Goal: Task Accomplishment & Management: Complete application form

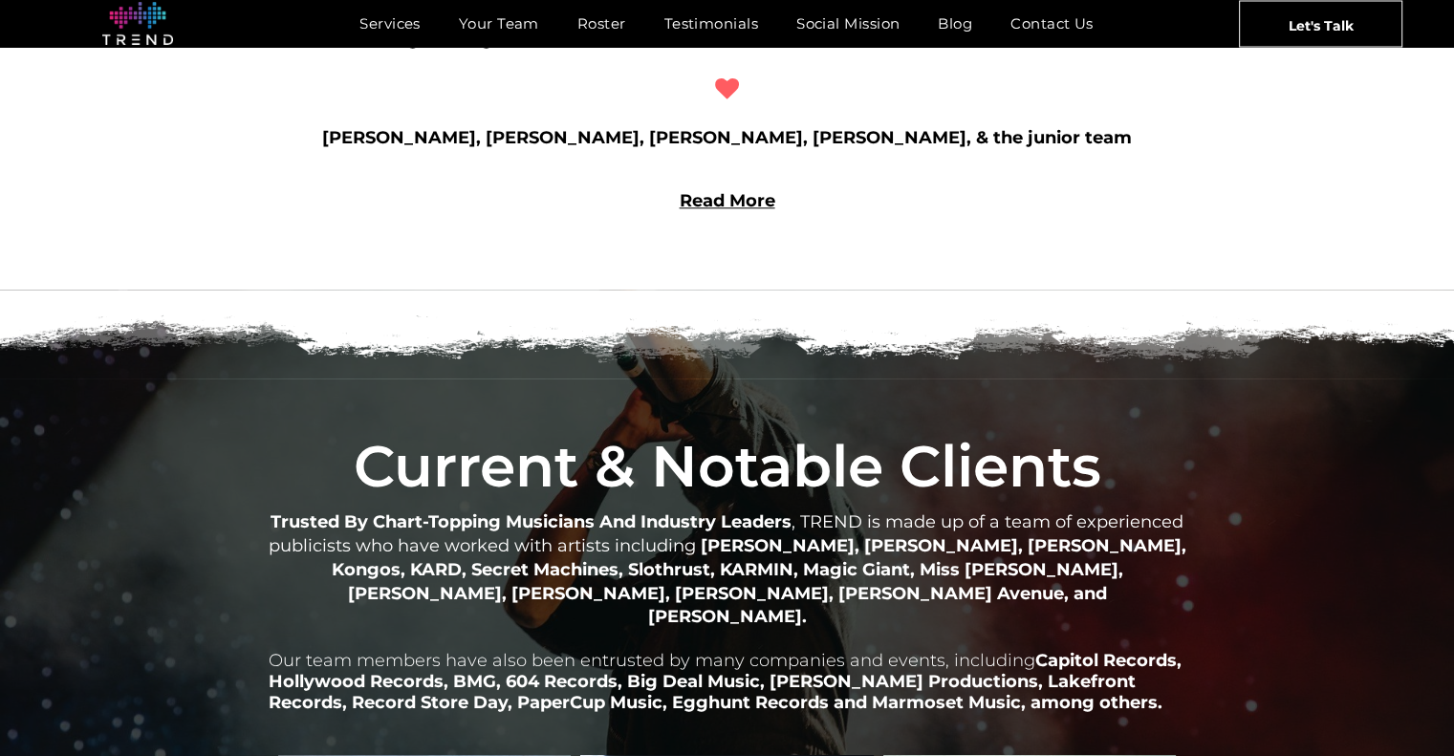
scroll to position [1817, 0]
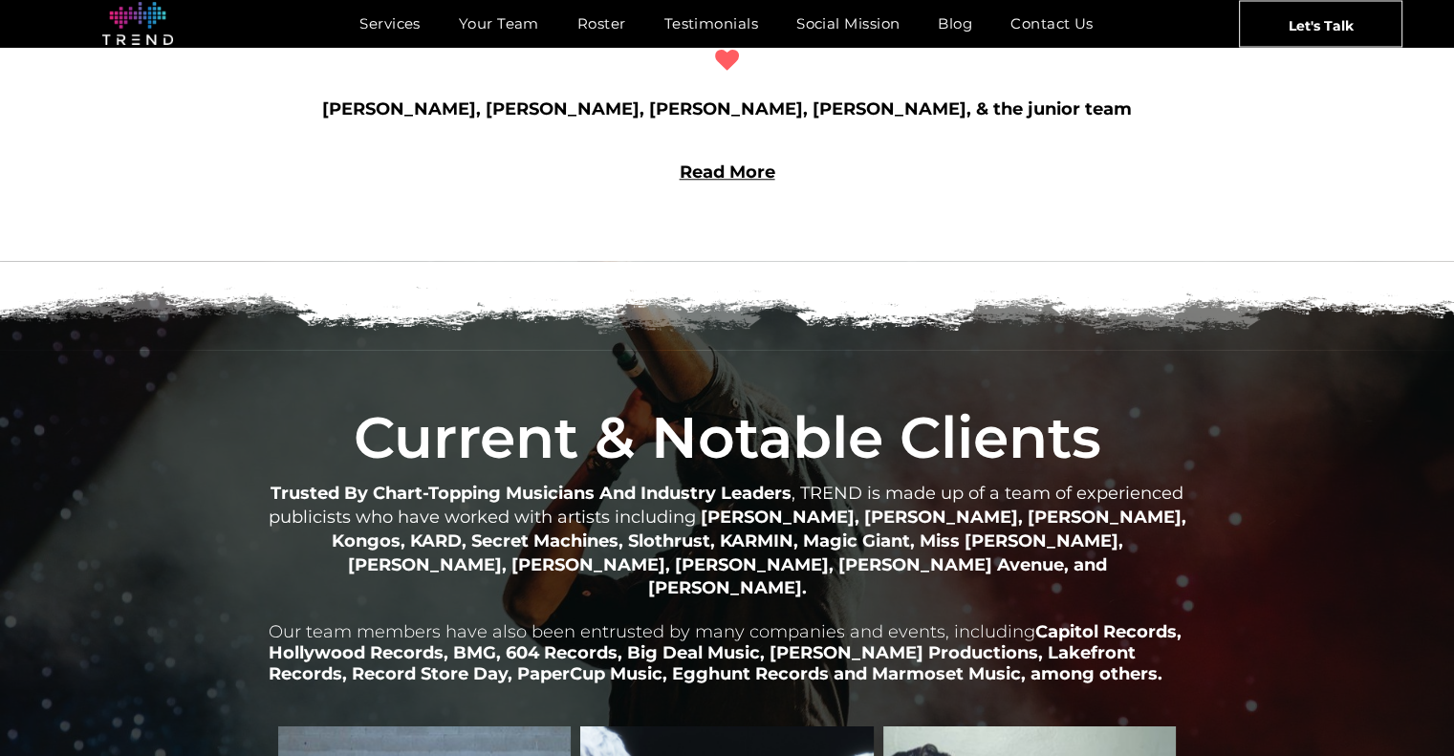
click at [728, 163] on link "Read More" at bounding box center [728, 172] width 96 height 21
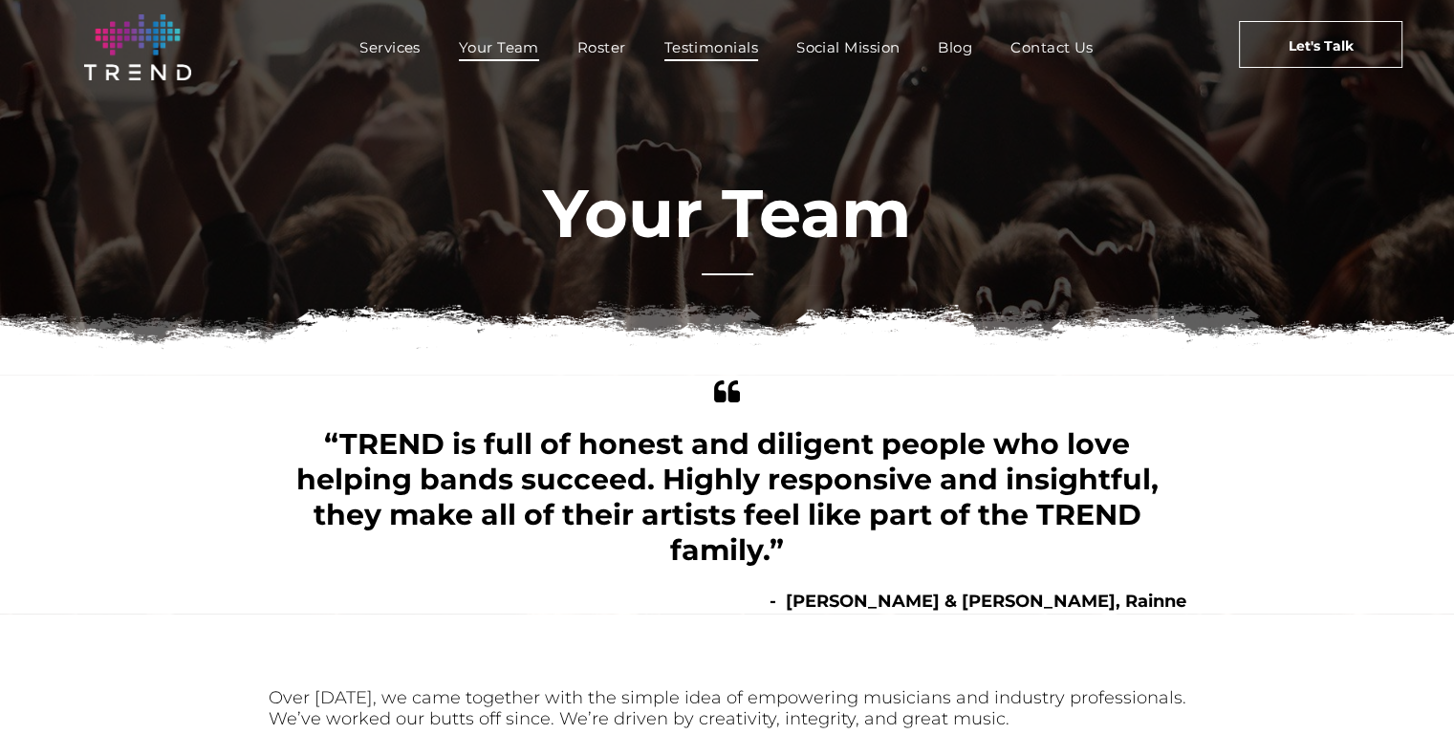
click at [718, 40] on span "Testimonials" at bounding box center [711, 47] width 94 height 28
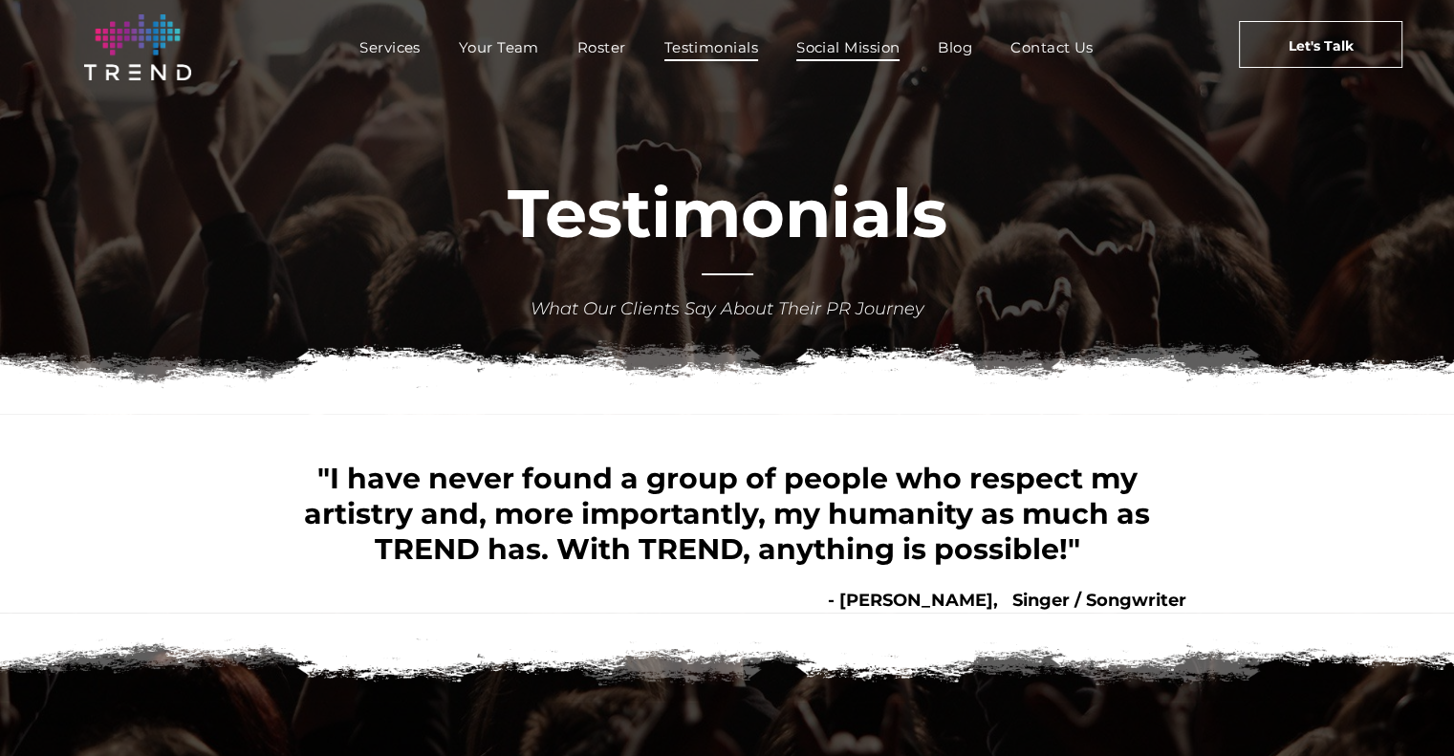
click at [849, 40] on span "Social Mission" at bounding box center [847, 47] width 103 height 28
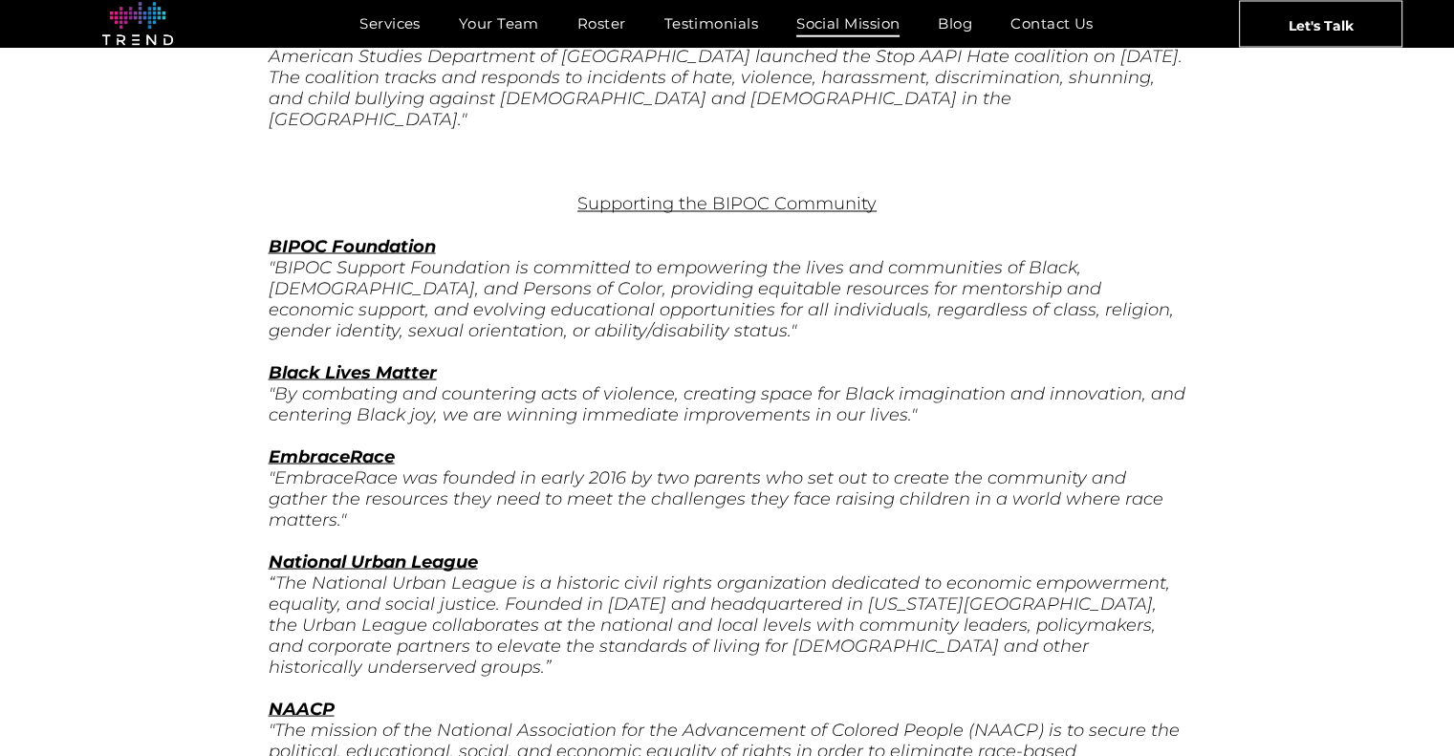
scroll to position [3407, 0]
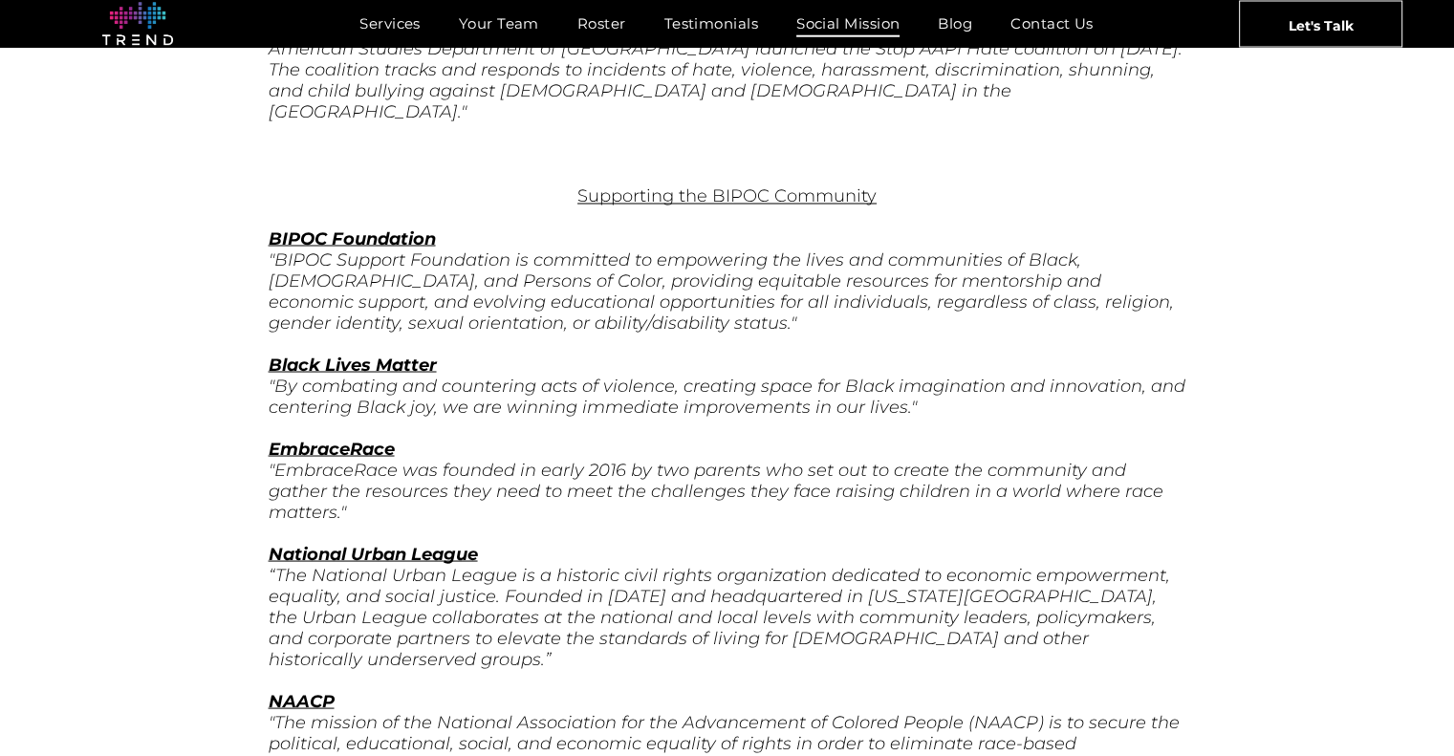
drag, startPoint x: 1458, startPoint y: 265, endPoint x: 1446, endPoint y: 355, distance: 90.7
drag, startPoint x: 1446, startPoint y: 355, endPoint x: 1322, endPoint y: 577, distance: 253.8
click at [1322, 577] on div "“Life’s most persistent and urgent question is 'What are you doing for others?'…" at bounding box center [727, 338] width 1454 height 6709
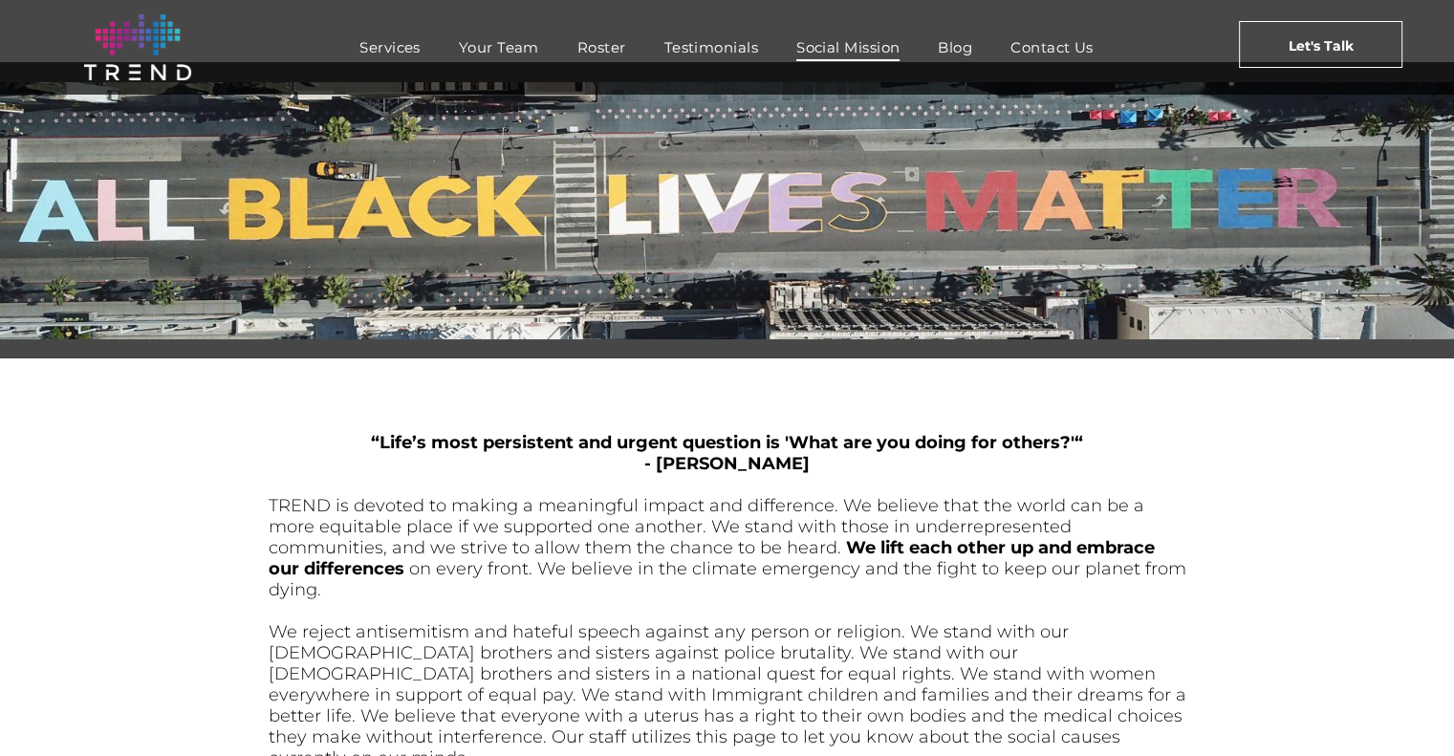
scroll to position [0, 0]
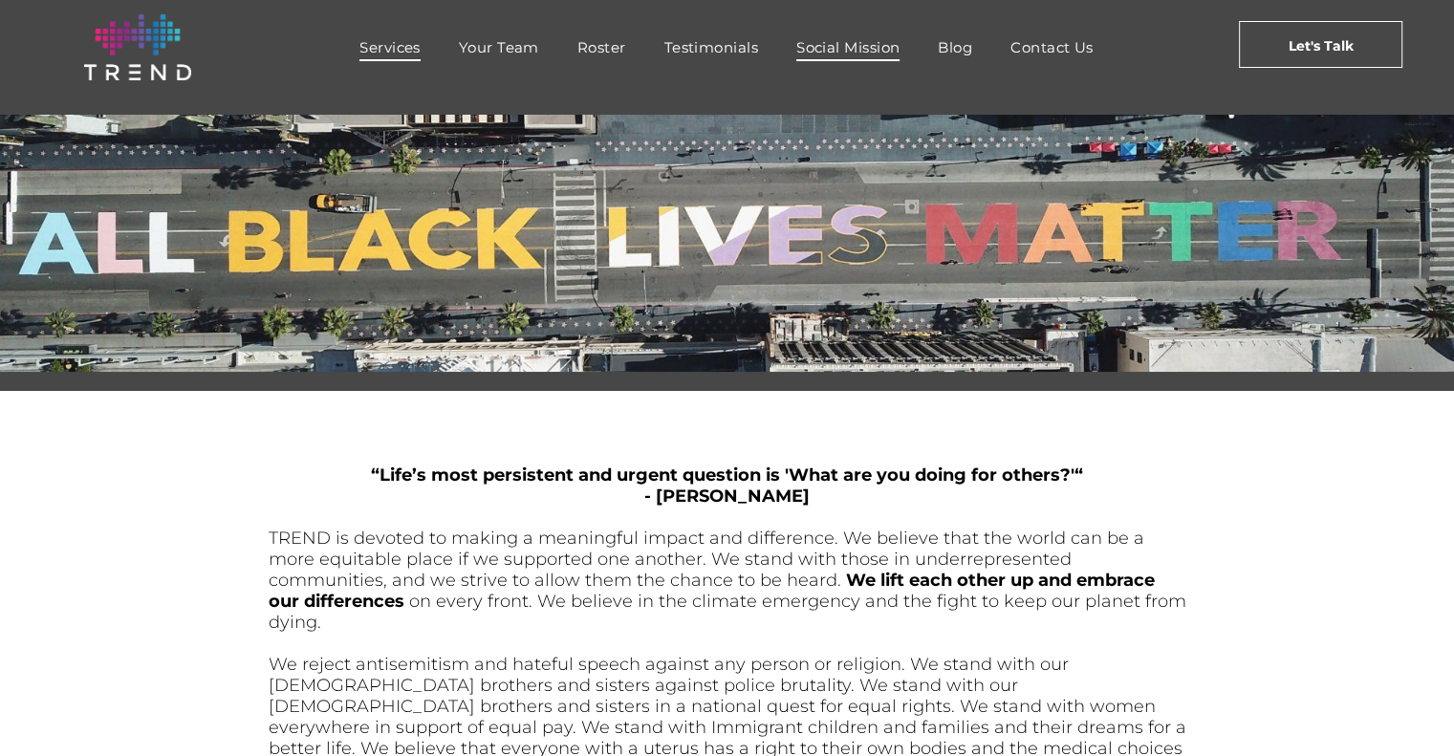
click at [402, 47] on span "Services" at bounding box center [389, 47] width 61 height 28
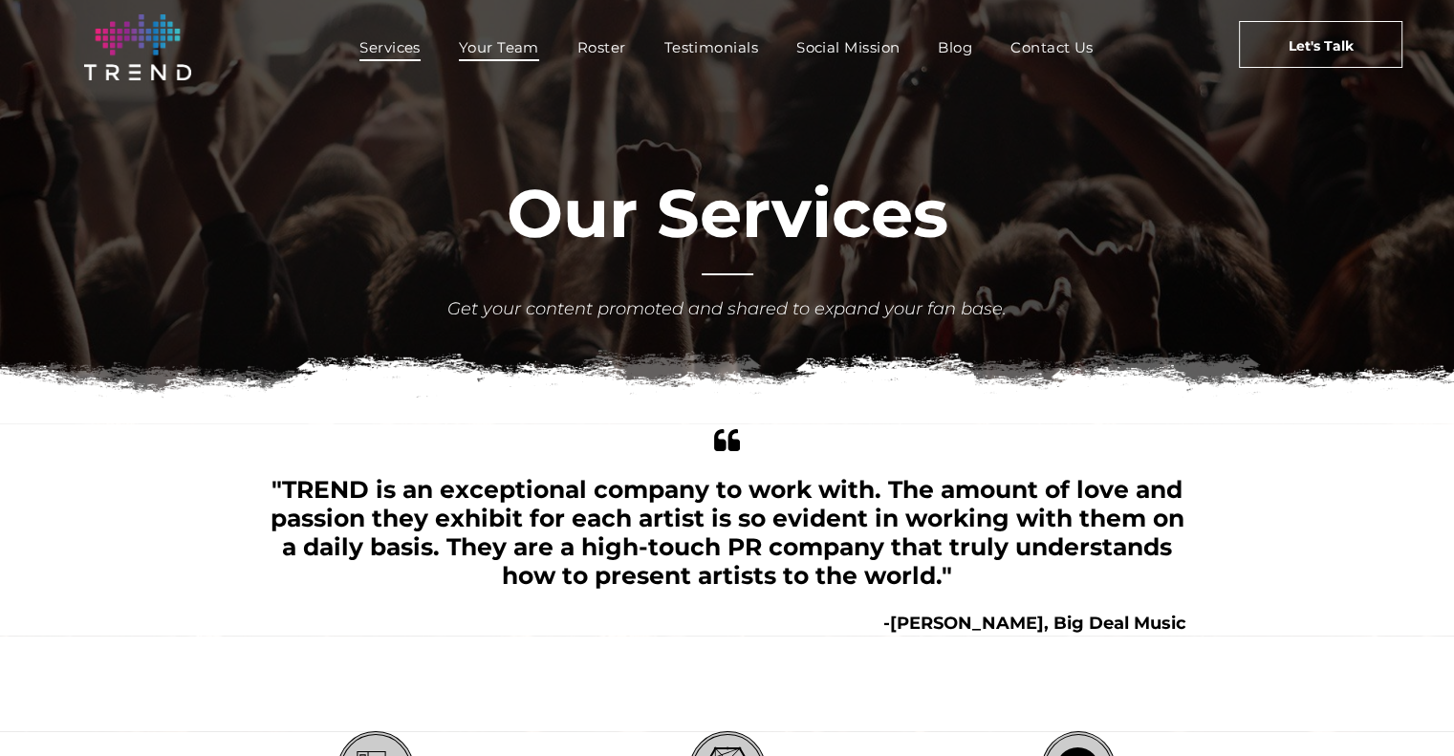
click at [501, 53] on span "Your Team" at bounding box center [499, 47] width 80 height 28
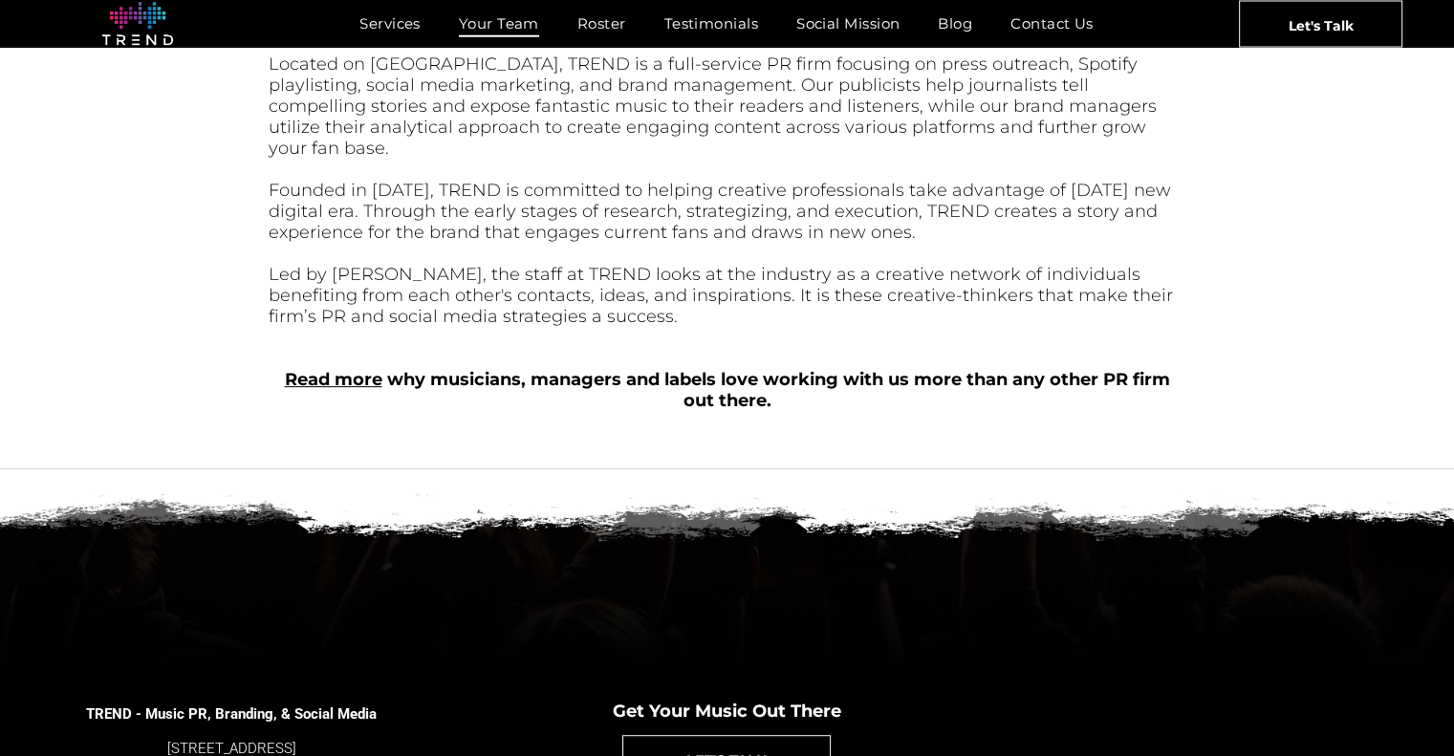
scroll to position [880, 0]
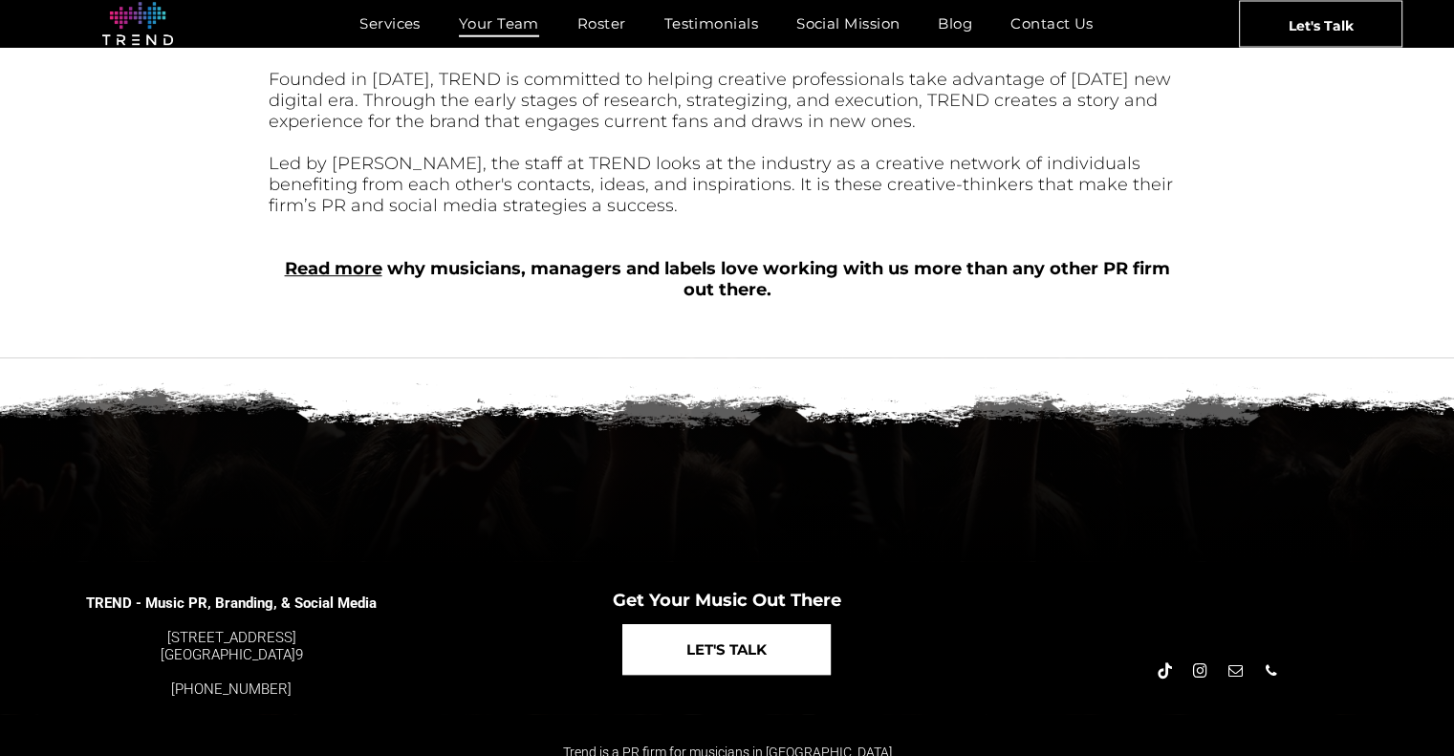
click at [697, 638] on span "LET'S TALK" at bounding box center [726, 649] width 80 height 49
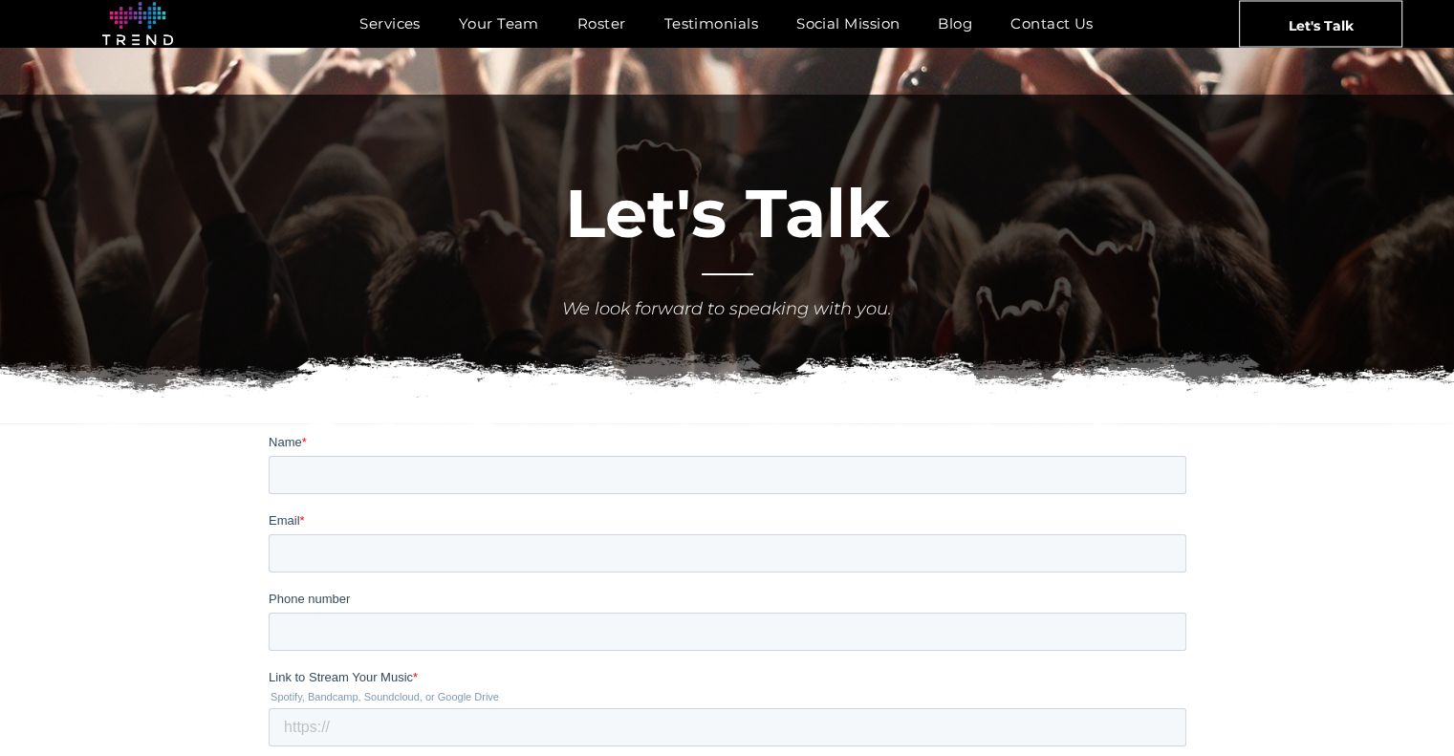
scroll to position [287, 0]
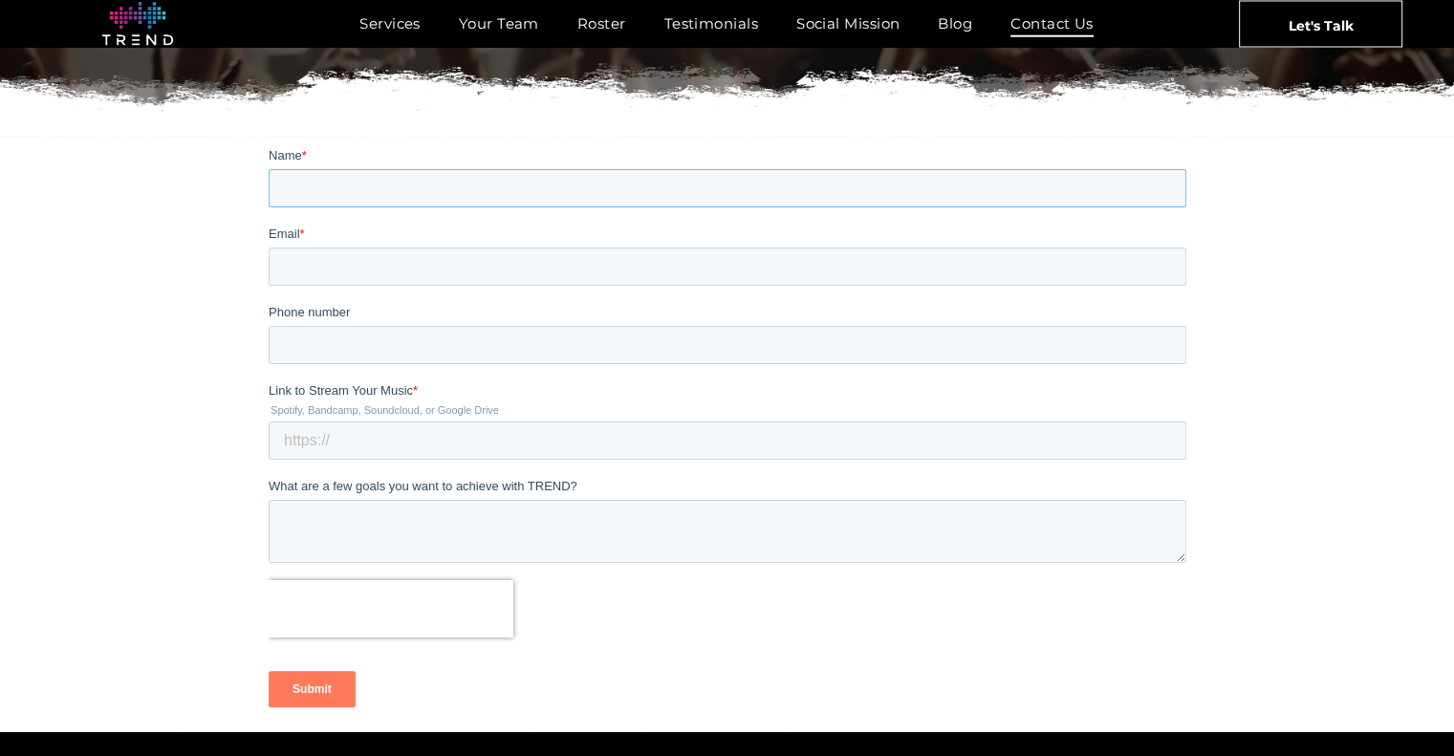
click at [309, 175] on input "Name *" at bounding box center [727, 187] width 918 height 38
type input "Thomas"
click at [358, 259] on input "Email *" at bounding box center [727, 266] width 918 height 38
type input "tomd3rd@outlook.com"
click at [368, 343] on input "Phone number" at bounding box center [727, 344] width 918 height 38
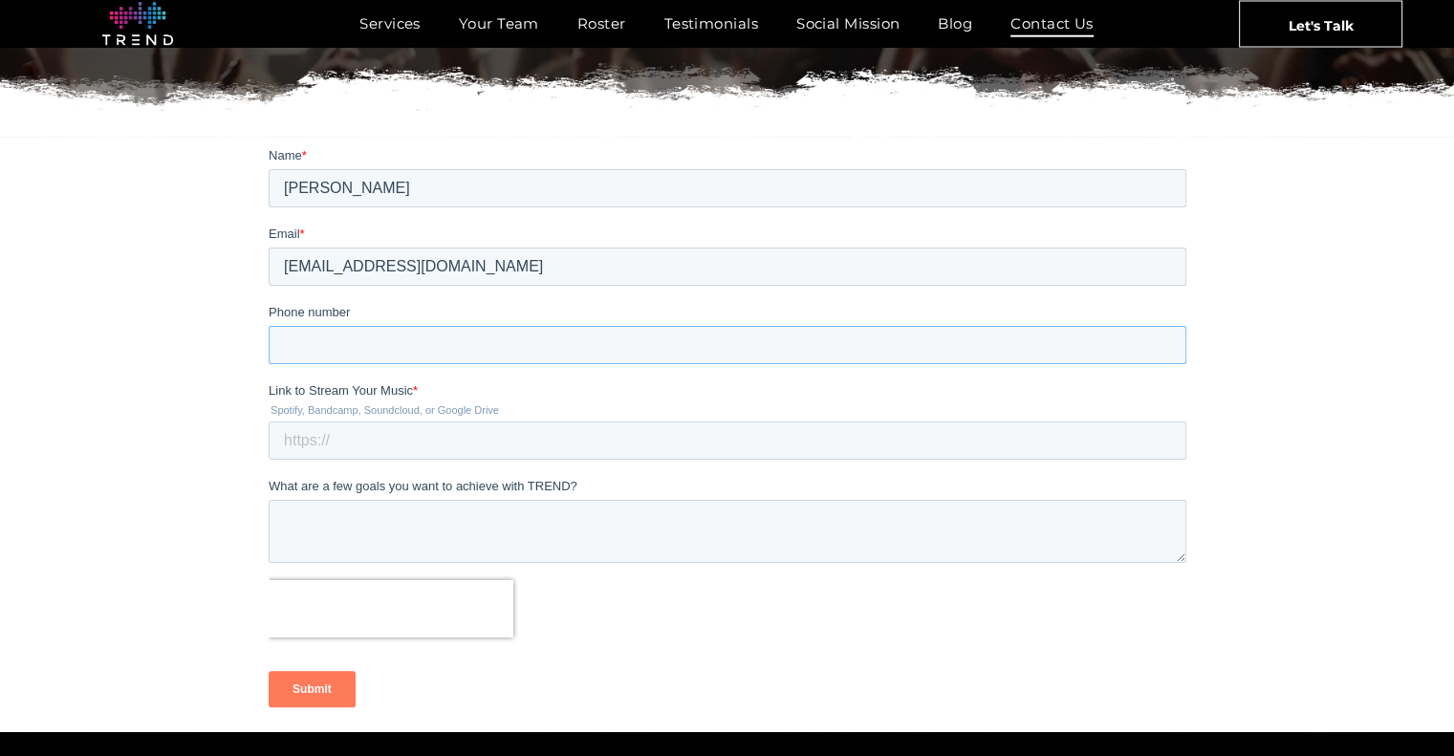
type input "12013700646"
click at [377, 431] on input "Link to Stream Your Music *" at bounding box center [727, 440] width 918 height 38
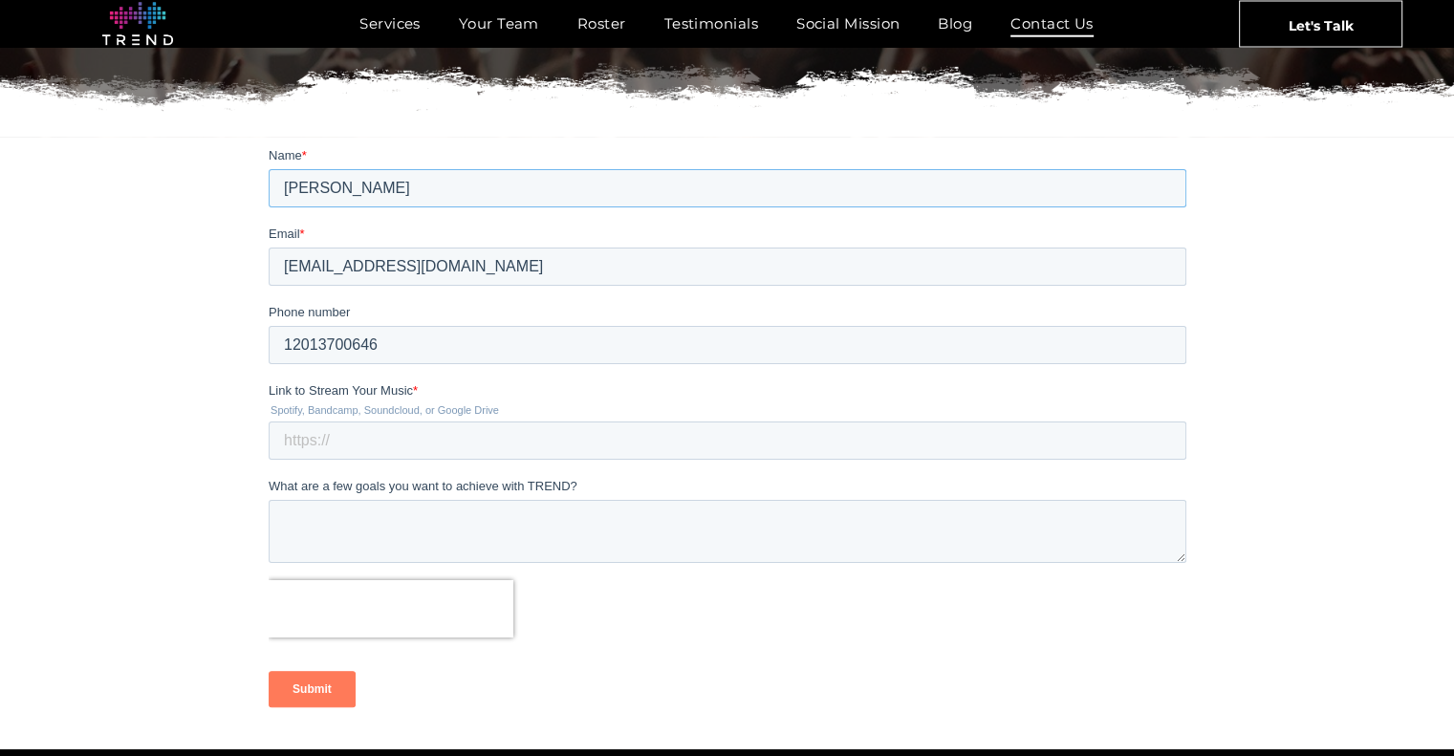
click at [436, 186] on input "Thomas" at bounding box center [727, 187] width 918 height 38
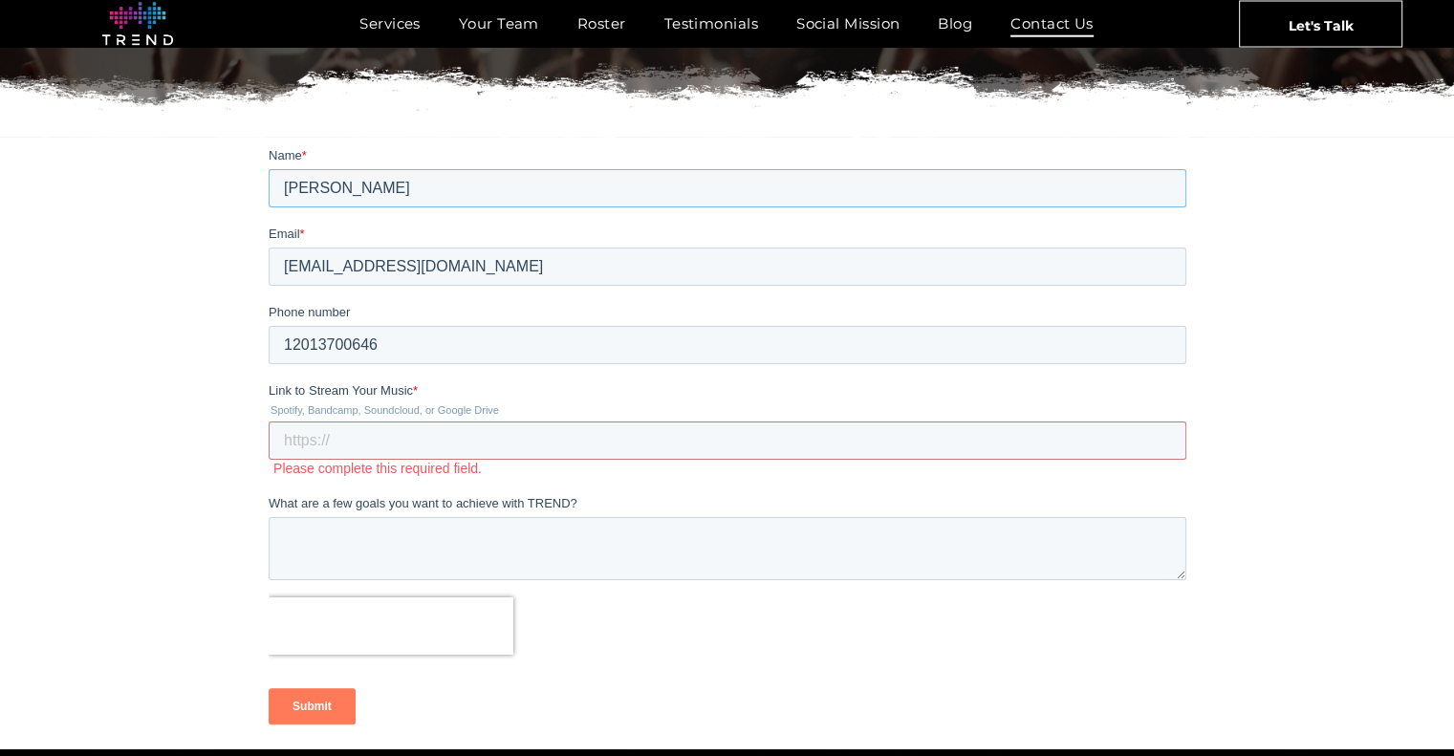
type input "Thomas DiPiazza"
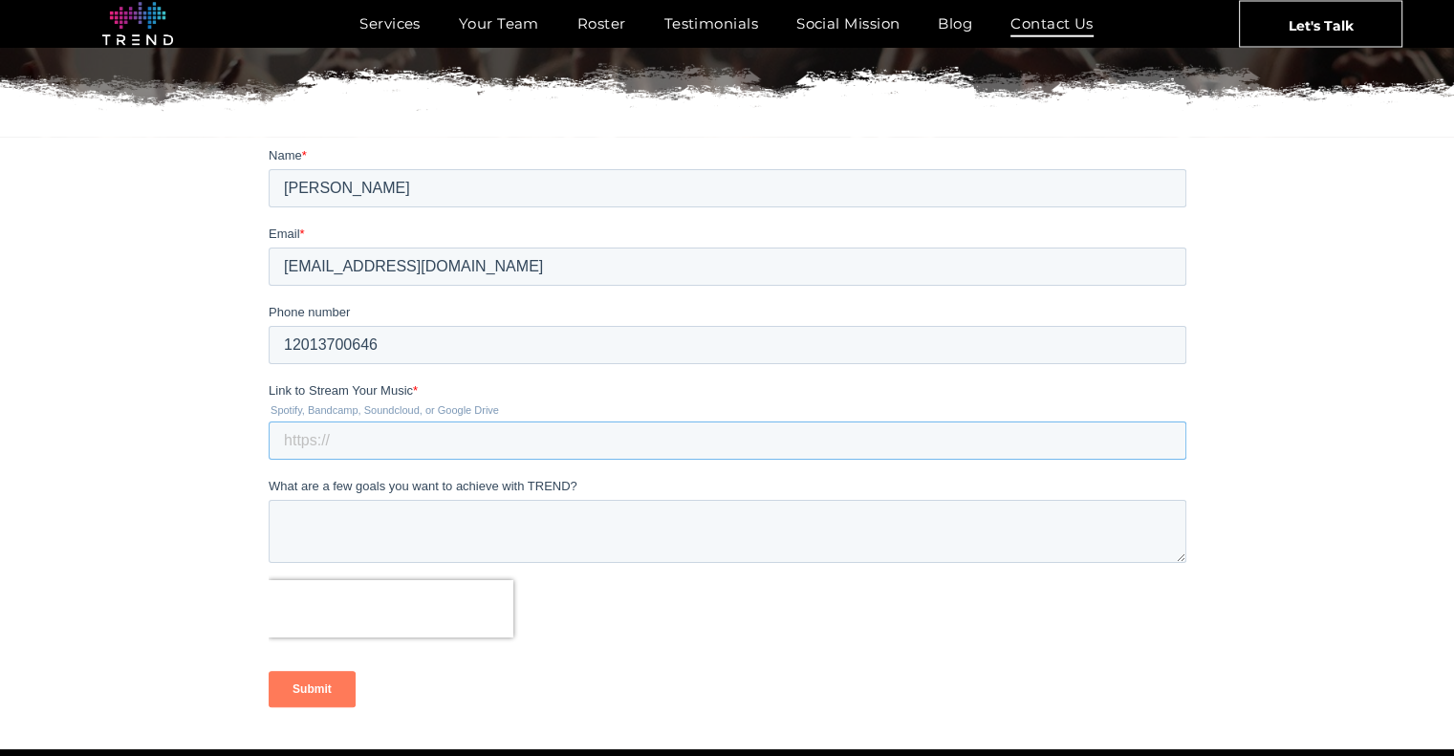
click at [375, 434] on input "Link to Stream Your Music *" at bounding box center [727, 440] width 918 height 38
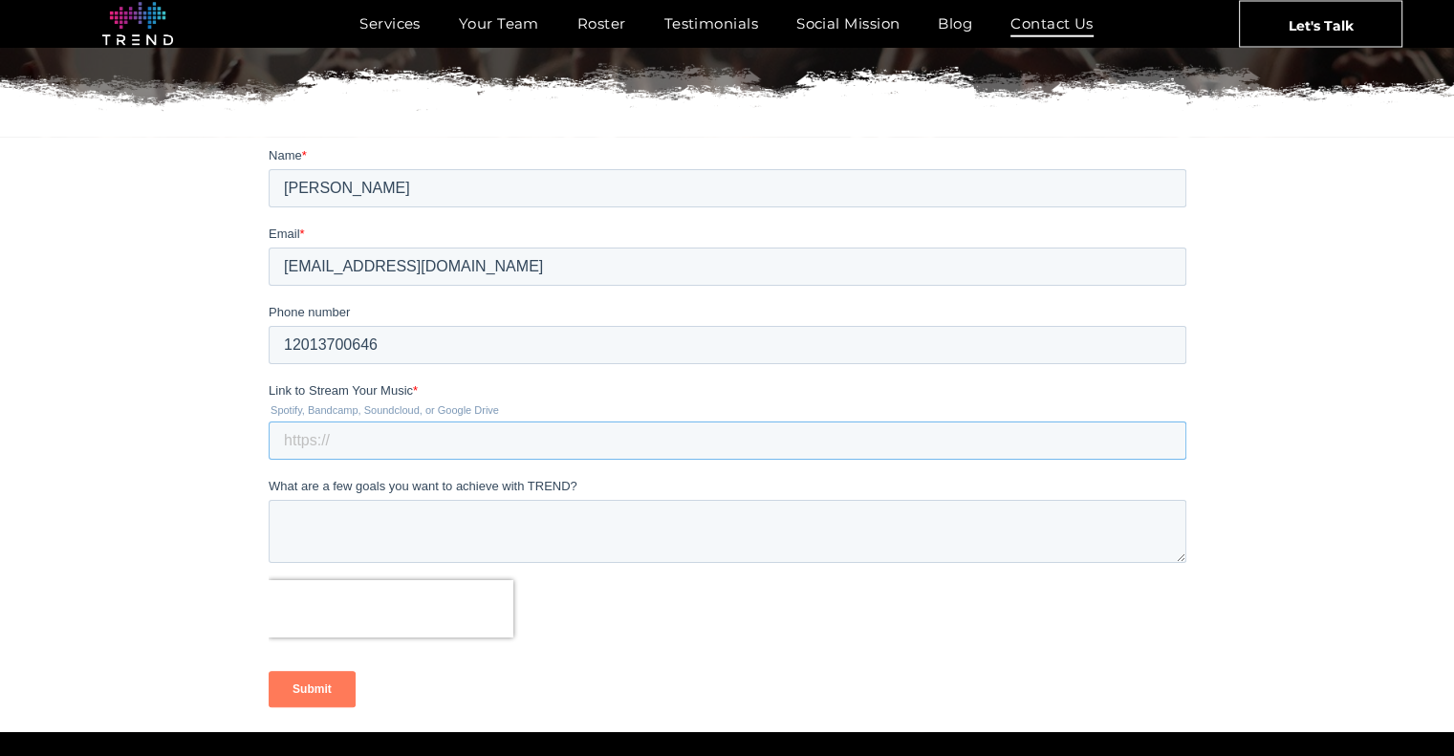
click at [378, 433] on input "Link to Stream Your Music *" at bounding box center [727, 440] width 918 height 38
type input "music is being recorded now"
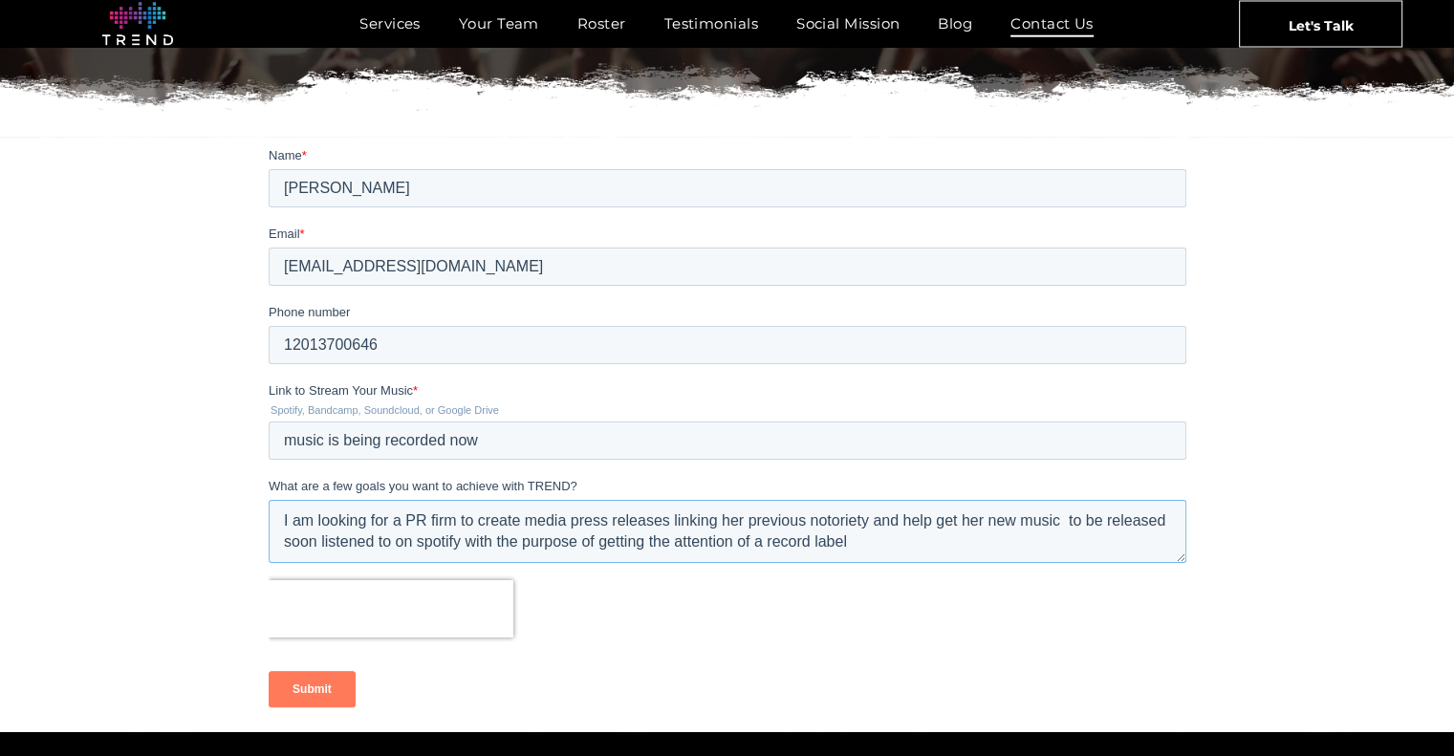
click at [1059, 519] on textarea "I am looking for a PR firm to create media press releases linking her previous …" at bounding box center [727, 530] width 918 height 63
click at [545, 545] on textarea "I am looking for a PR firm to create media press releases linking her previous …" at bounding box center [727, 530] width 918 height 63
click at [490, 441] on input "music is being recorded now" at bounding box center [727, 440] width 918 height 38
click at [227, 510] on div at bounding box center [727, 435] width 1454 height 596
drag, startPoint x: 364, startPoint y: 541, endPoint x: 307, endPoint y: 550, distance: 58.0
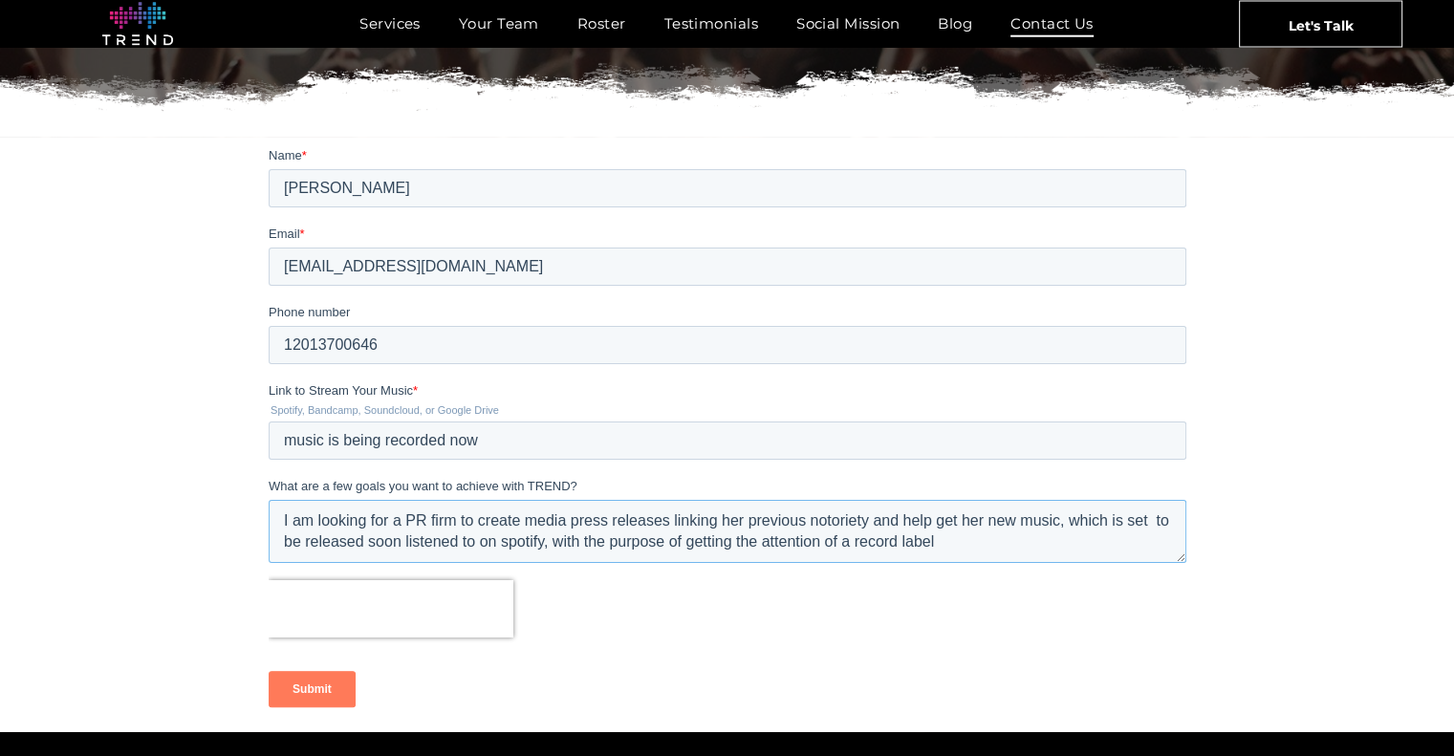
click at [307, 550] on textarea "I am looking for a PR firm to create media press releases linking her previous …" at bounding box center [727, 530] width 918 height 63
click at [318, 556] on textarea "I am looking for a PR firm to create media press releases linking her previous …" at bounding box center [727, 530] width 918 height 63
click at [474, 536] on textarea "I am looking for a PR firm to create media press releases linking her previous …" at bounding box center [727, 530] width 918 height 63
click at [516, 540] on textarea "I am looking for a PR firm to create media press releases linking her previous …" at bounding box center [727, 530] width 918 height 63
drag, startPoint x: 628, startPoint y: 538, endPoint x: 610, endPoint y: 534, distance: 18.6
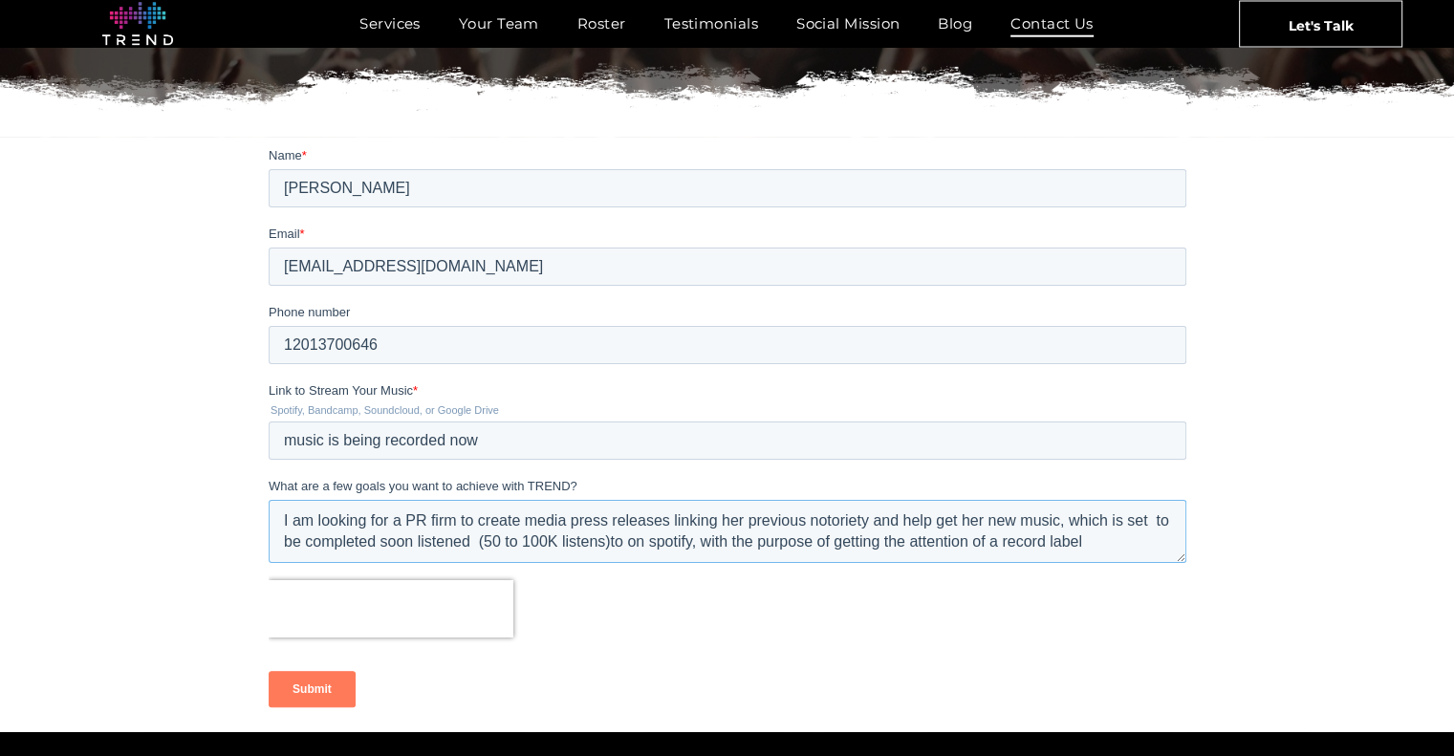
click at [610, 534] on textarea "I am looking for a PR firm to create media press releases linking her previous …" at bounding box center [727, 530] width 918 height 63
click at [669, 519] on textarea "I am looking for a PR firm to create media press releases linking her previous …" at bounding box center [727, 530] width 918 height 63
click at [978, 516] on textarea "I am looking for a PR firm to create media press releases and placements linkin…" at bounding box center [727, 530] width 918 height 63
drag, startPoint x: 444, startPoint y: 540, endPoint x: 1122, endPoint y: 515, distance: 679.3
click at [1122, 515] on textarea "I am looking for a PR firm to create media press releases and placements linkin…" at bounding box center [727, 530] width 918 height 63
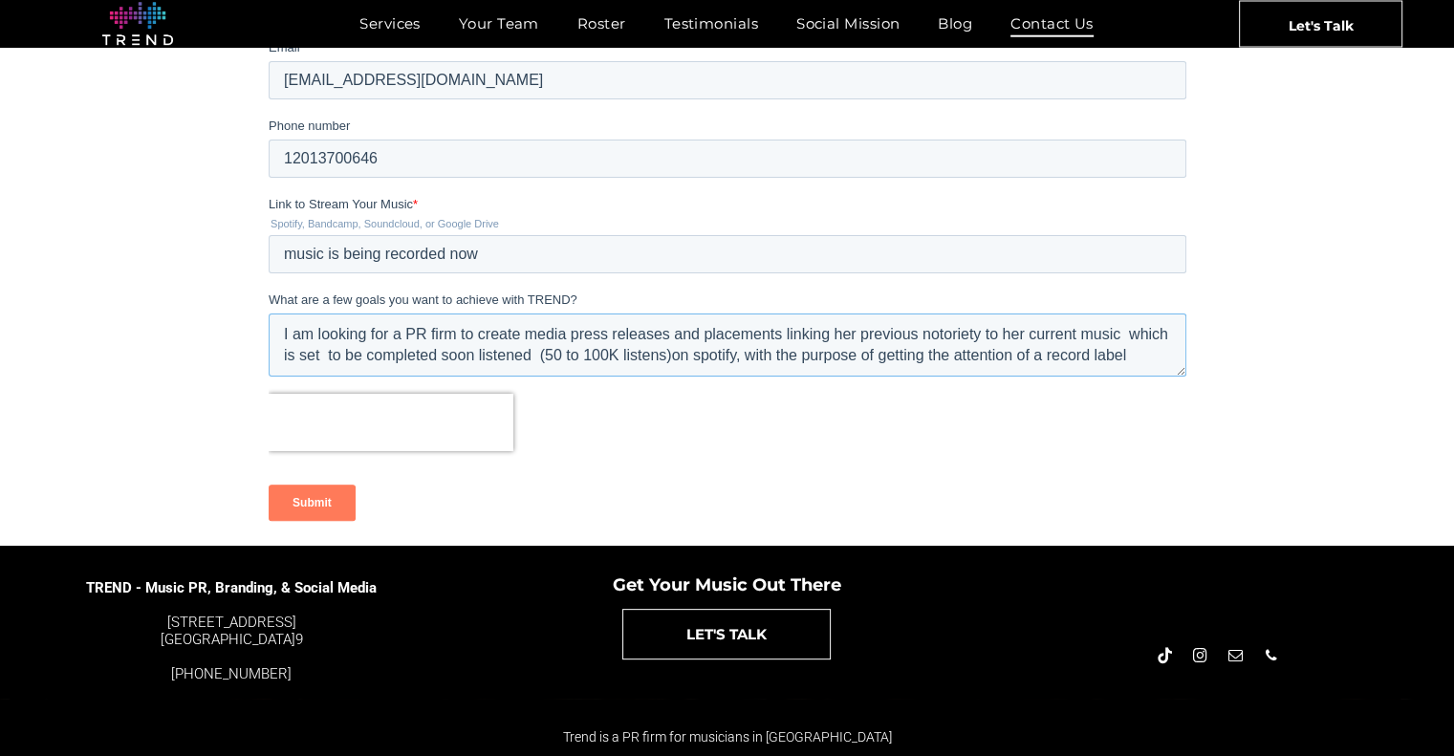
scroll to position [20, 0]
type textarea "I am looking for a PR firm to create media press releases and placements linkin…"
click at [331, 501] on input "Submit" at bounding box center [311, 503] width 87 height 36
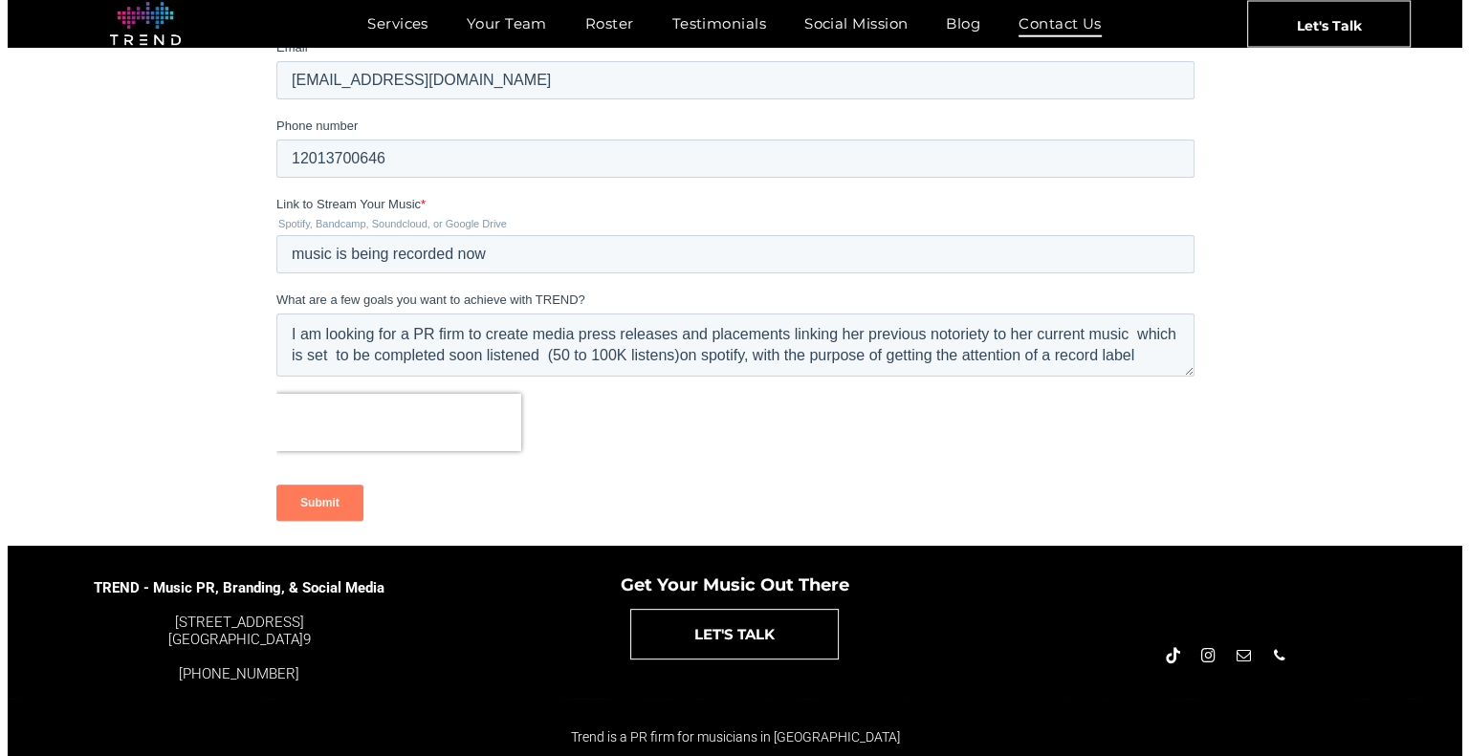
scroll to position [0, 0]
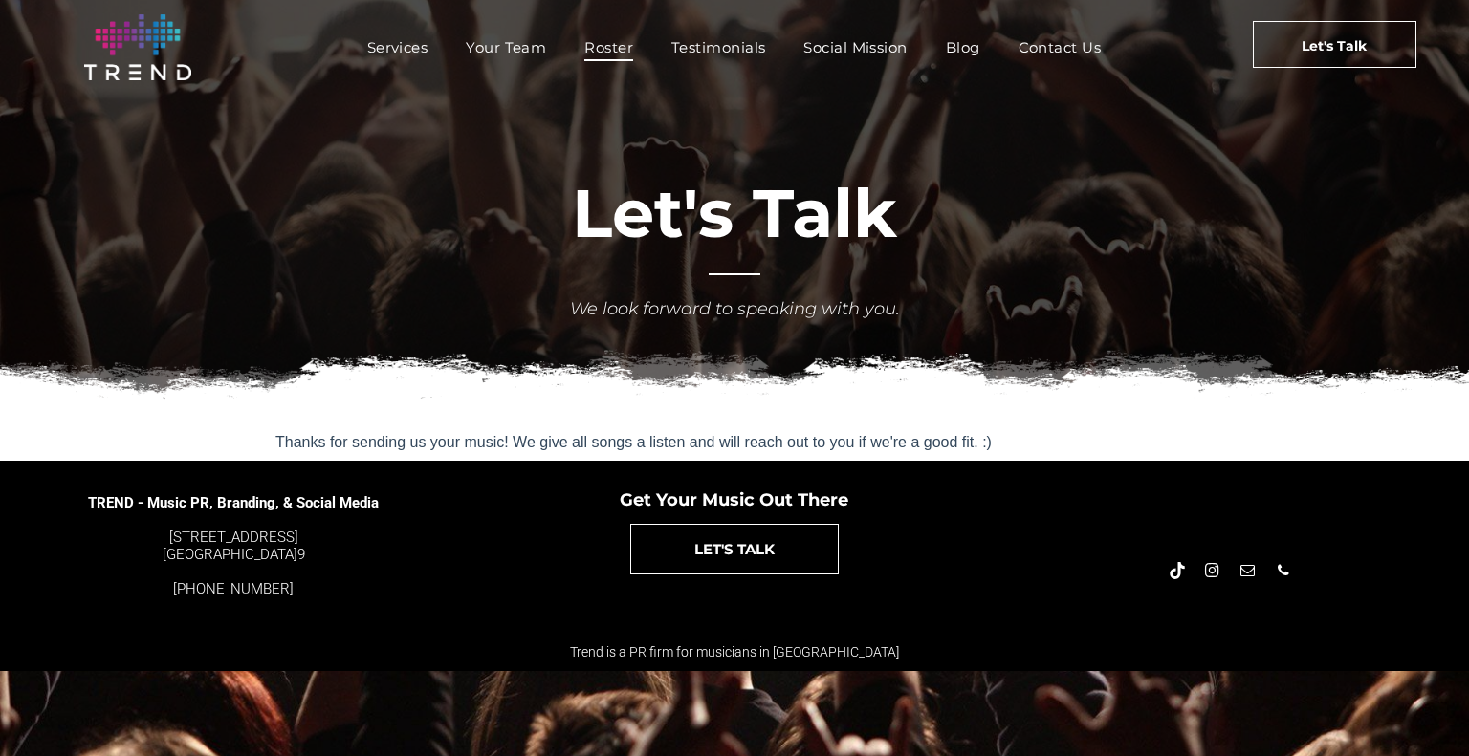
click at [627, 46] on span "Roster" at bounding box center [608, 47] width 49 height 28
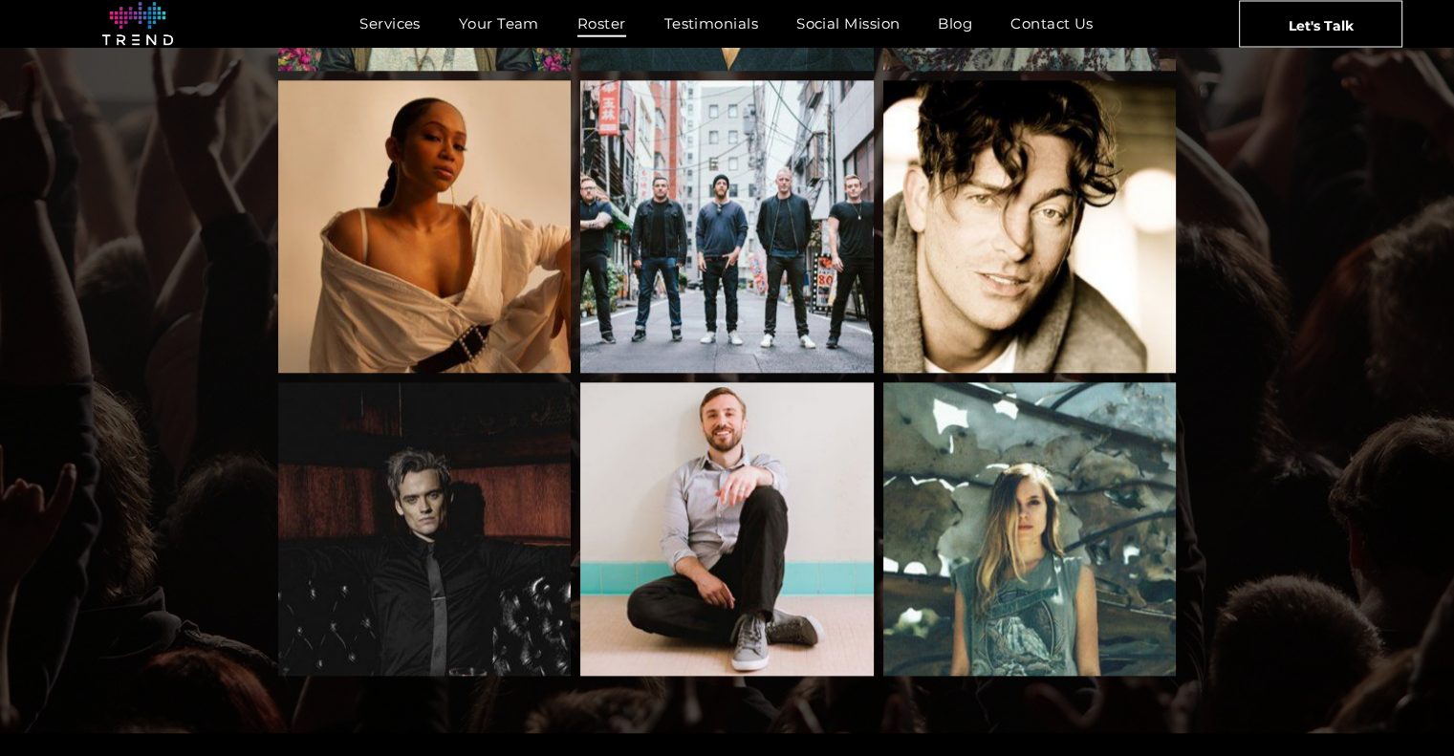
scroll to position [2082, 0]
